Goal: Task Accomplishment & Management: Manage account settings

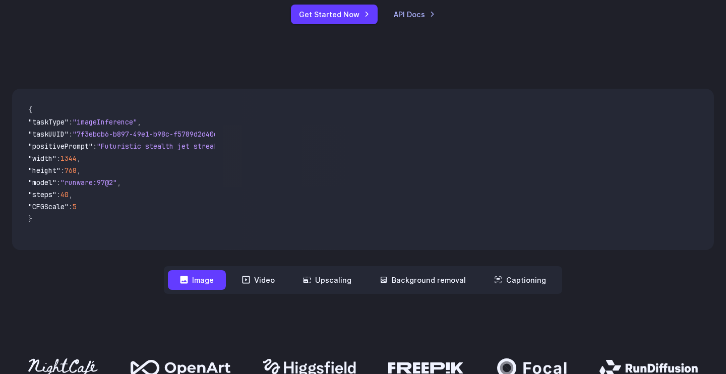
scroll to position [278, 0]
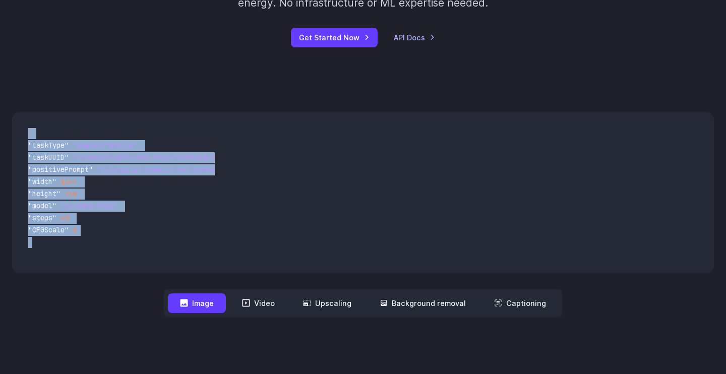
drag, startPoint x: 25, startPoint y: 134, endPoint x: 170, endPoint y: 267, distance: 197.4
click at [170, 265] on pre "{ "taskType" : "imageInference" , "taskUUID" : "7f3ebcb6-b897-49e1-b98c-f5789d2…" at bounding box center [117, 192] width 195 height 145
click at [282, 309] on button "Video" at bounding box center [258, 303] width 57 height 20
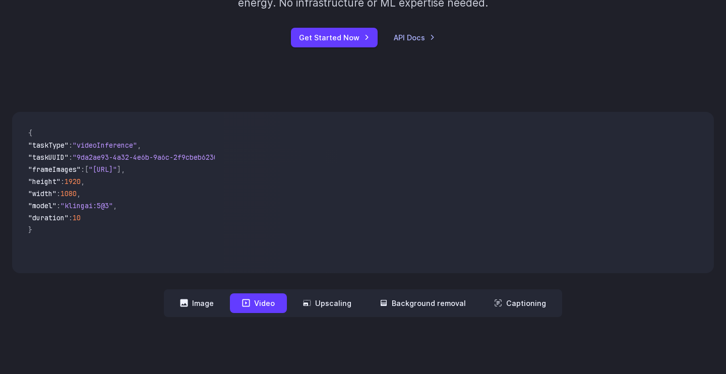
click at [358, 315] on nav "**********" at bounding box center [363, 303] width 398 height 28
click at [209, 298] on button "Image" at bounding box center [197, 303] width 58 height 20
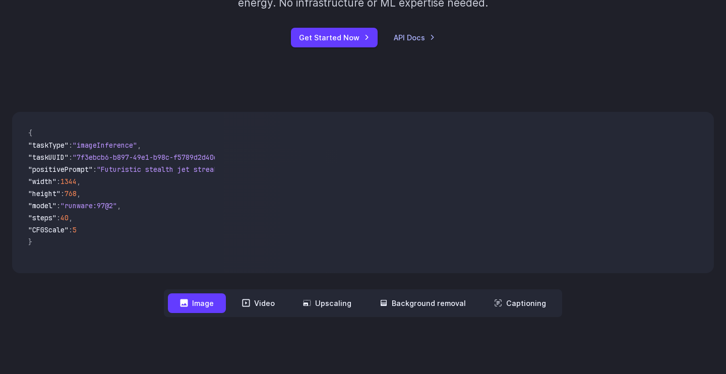
click at [296, 322] on div "**********" at bounding box center [363, 215] width 726 height 270
click at [277, 300] on button "Video" at bounding box center [258, 303] width 57 height 20
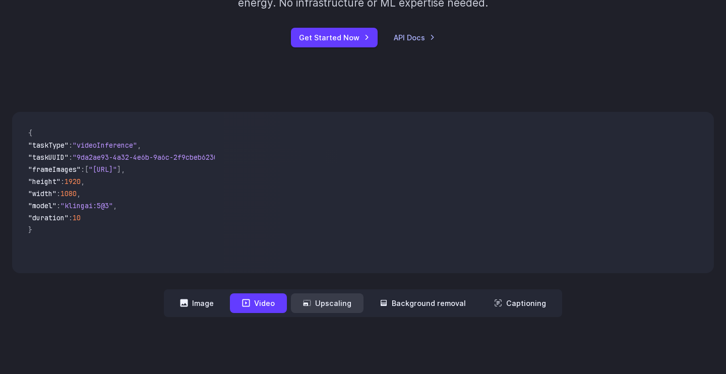
click at [351, 298] on button "Upscaling" at bounding box center [327, 303] width 73 height 20
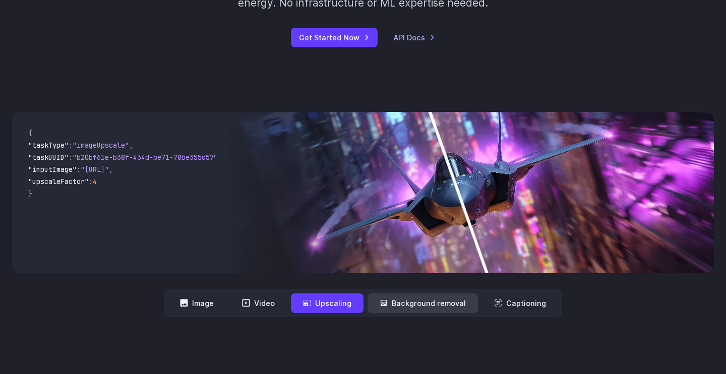
click at [403, 313] on button "Background removal" at bounding box center [423, 303] width 110 height 20
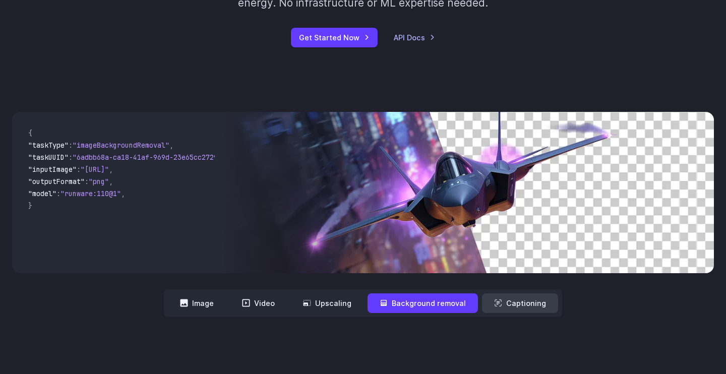
click at [518, 302] on button "Captioning" at bounding box center [520, 303] width 76 height 20
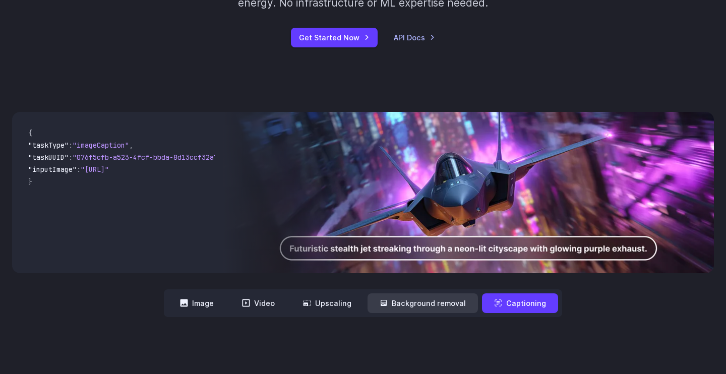
click at [407, 307] on button "Background removal" at bounding box center [423, 303] width 110 height 20
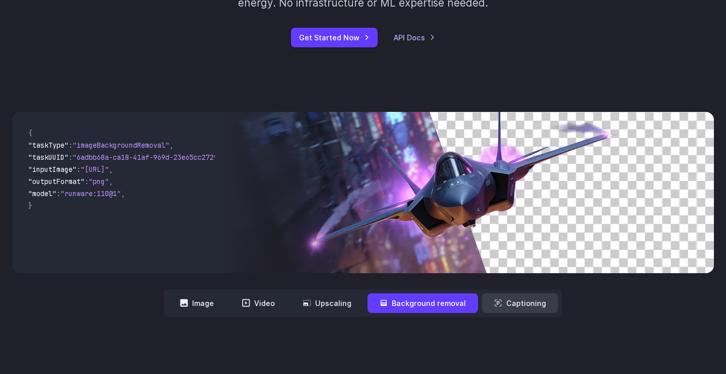
click at [527, 305] on button "Captioning" at bounding box center [520, 303] width 76 height 20
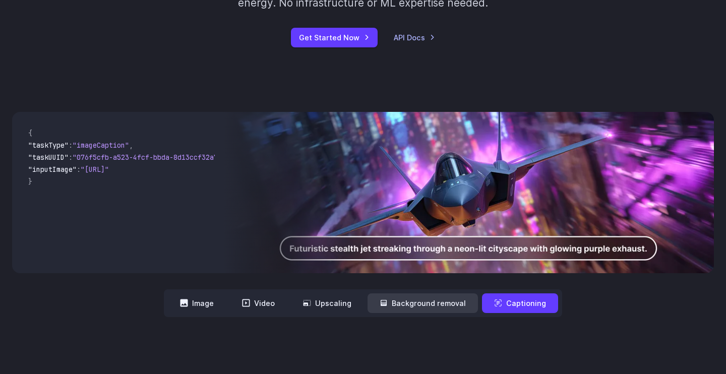
click at [436, 312] on button "Background removal" at bounding box center [423, 303] width 110 height 20
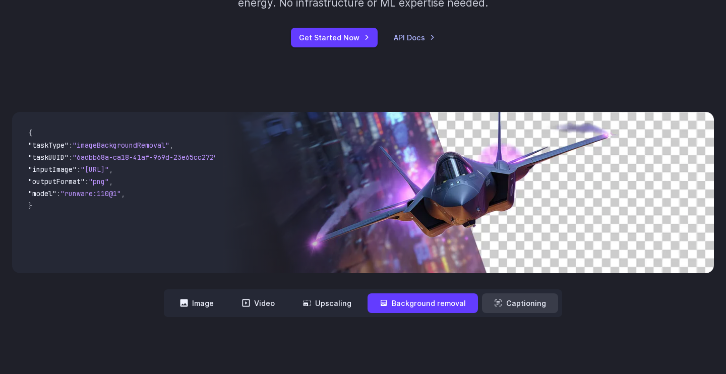
click at [509, 308] on button "Captioning" at bounding box center [520, 303] width 76 height 20
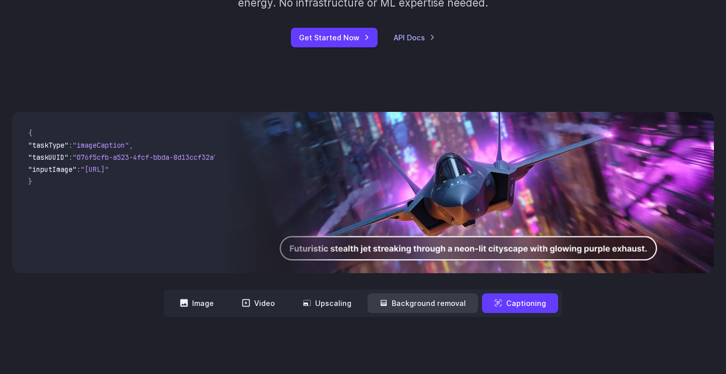
click at [441, 311] on button "Background removal" at bounding box center [423, 303] width 110 height 20
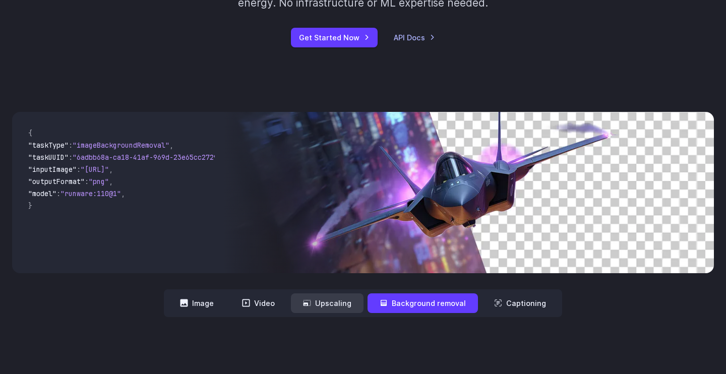
click at [344, 311] on button "Upscaling" at bounding box center [327, 303] width 73 height 20
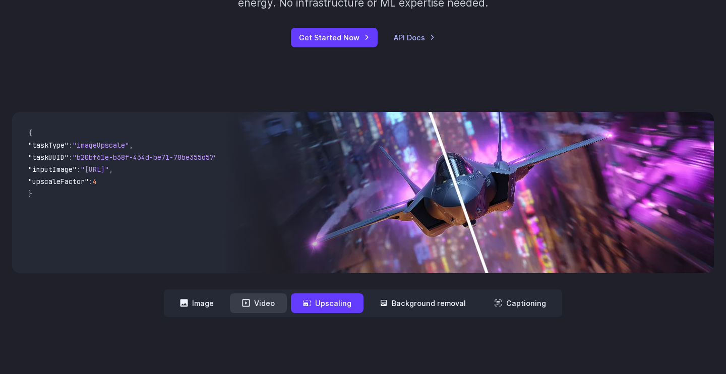
click at [256, 309] on button "Video" at bounding box center [258, 303] width 57 height 20
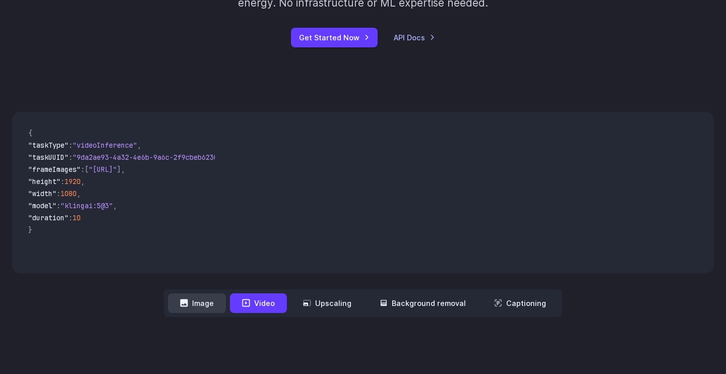
click at [226, 308] on button "Image" at bounding box center [197, 303] width 58 height 20
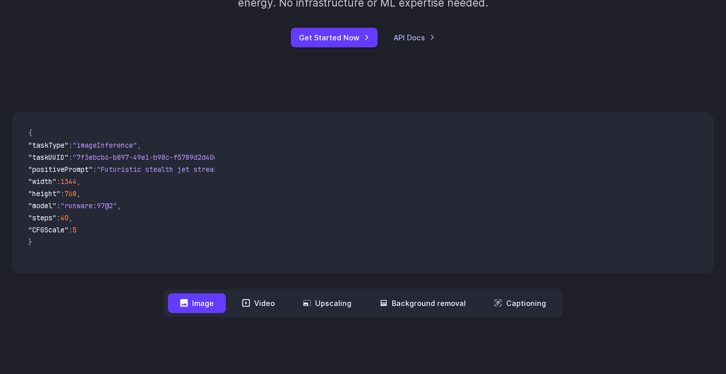
scroll to position [0, 0]
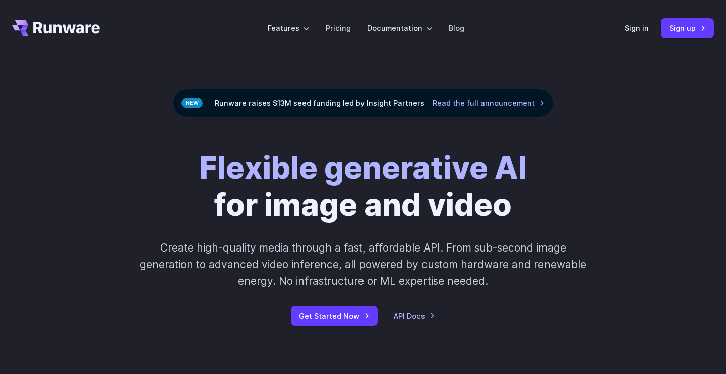
click at [649, 21] on div "Sign in Sign up" at bounding box center [669, 28] width 89 height 20
click at [638, 34] on div "Sign in Sign up" at bounding box center [669, 28] width 89 height 20
click at [638, 31] on link "Sign in" at bounding box center [637, 28] width 24 height 12
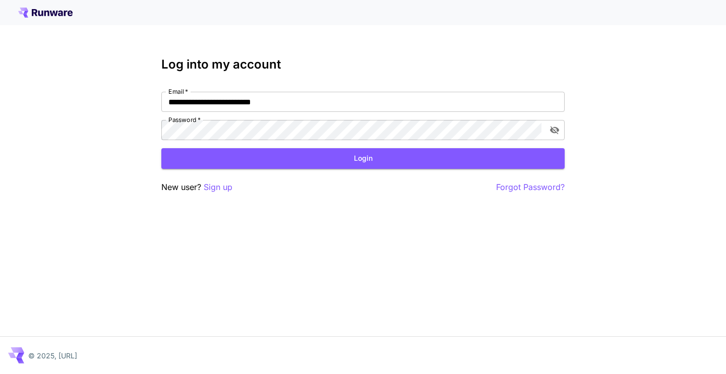
drag, startPoint x: 222, startPoint y: 185, endPoint x: 221, endPoint y: 180, distance: 5.6
click at [221, 184] on p "Sign up" at bounding box center [218, 187] width 29 height 13
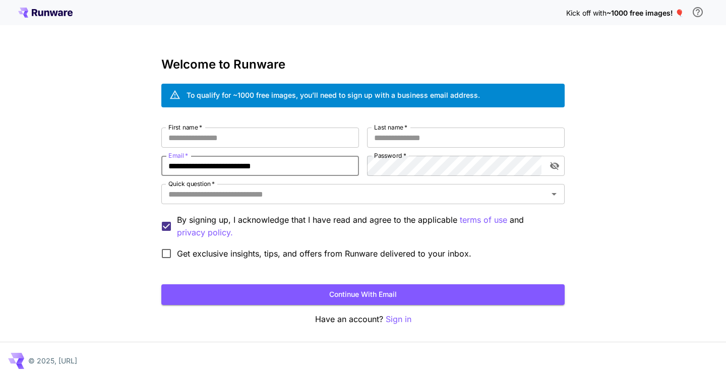
click at [161, 156] on input "**********" at bounding box center [260, 166] width 198 height 20
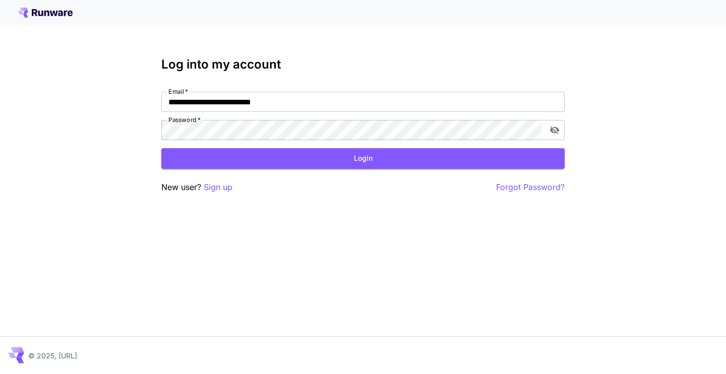
click at [264, 159] on button "Login" at bounding box center [362, 158] width 403 height 21
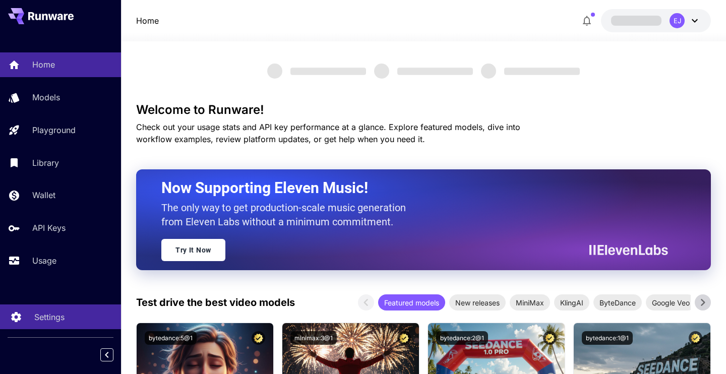
click at [59, 316] on p "Settings" at bounding box center [49, 317] width 30 height 12
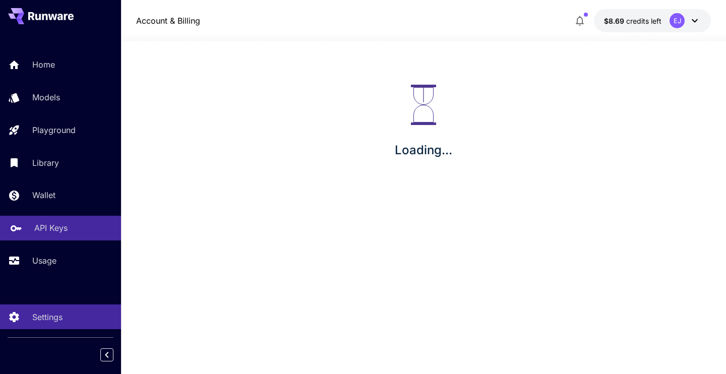
click at [53, 221] on link "API Keys" at bounding box center [60, 228] width 121 height 25
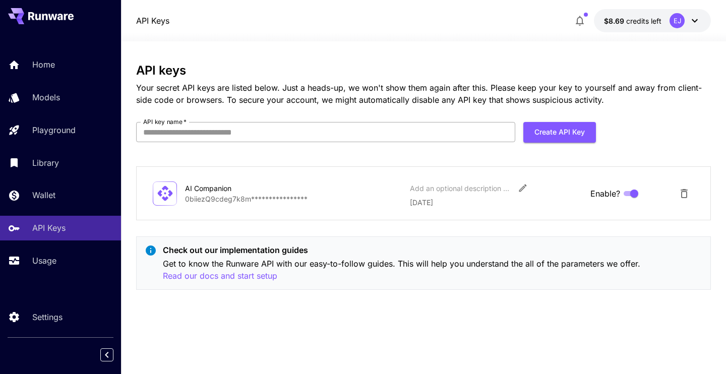
drag, startPoint x: 136, startPoint y: 72, endPoint x: 374, endPoint y: 128, distance: 245.0
click at [374, 128] on section "**********" at bounding box center [423, 207] width 605 height 333
click at [67, 262] on div "Usage" at bounding box center [73, 261] width 79 height 12
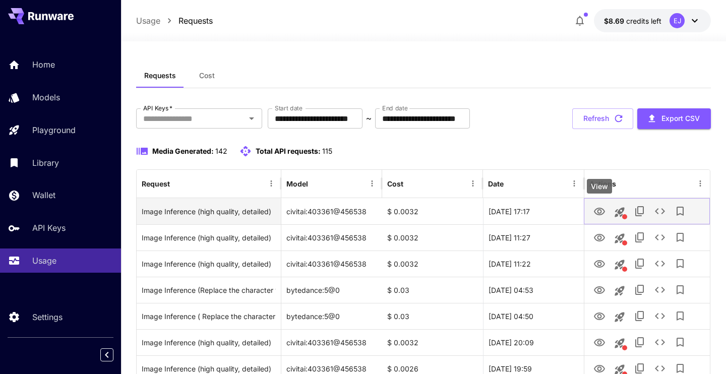
click at [599, 212] on icon "View" at bounding box center [599, 212] width 11 height 8
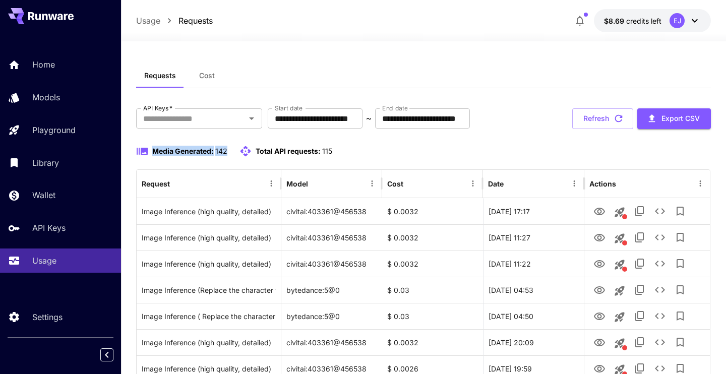
drag, startPoint x: 362, startPoint y: 155, endPoint x: 350, endPoint y: 139, distance: 19.8
click at [209, 72] on span "Cost" at bounding box center [207, 75] width 16 height 9
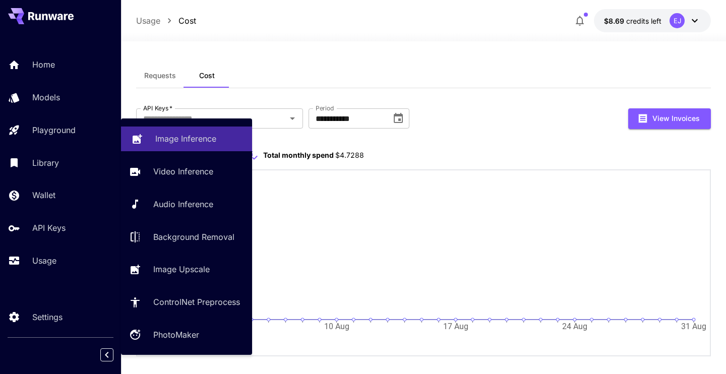
click at [140, 137] on icon at bounding box center [138, 136] width 10 height 10
